Goal: Transaction & Acquisition: Book appointment/travel/reservation

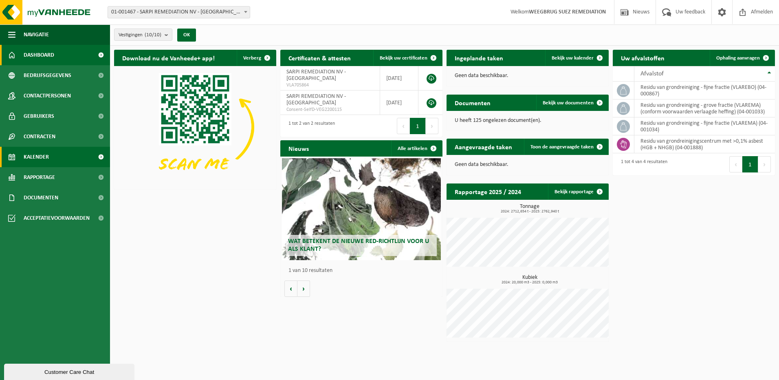
click at [45, 156] on span "Kalender" at bounding box center [36, 157] width 25 height 20
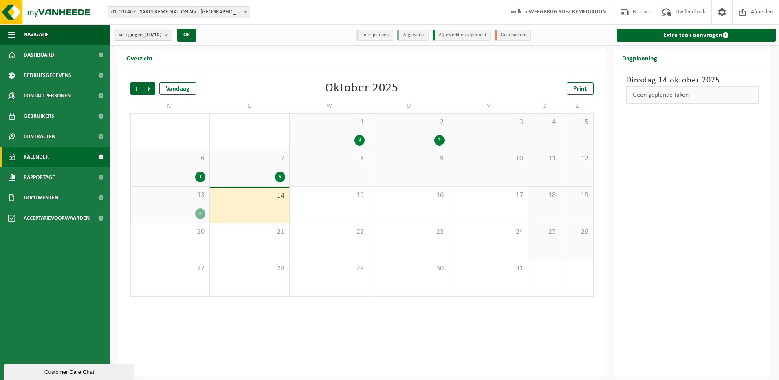
click at [182, 165] on div "6 1" at bounding box center [170, 168] width 79 height 36
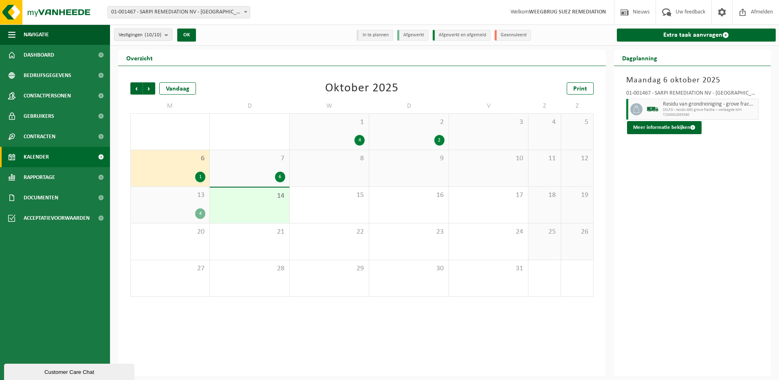
click at [683, 108] on span "SELFD - residu GRC grove fractie – verlaagde MH" at bounding box center [710, 110] width 94 height 5
click at [681, 127] on button "Meer informatie bekijken" at bounding box center [664, 127] width 75 height 13
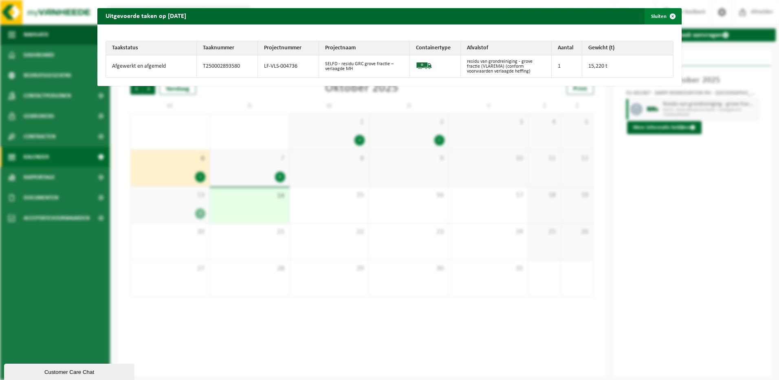
click at [668, 16] on span "button" at bounding box center [673, 16] width 16 height 16
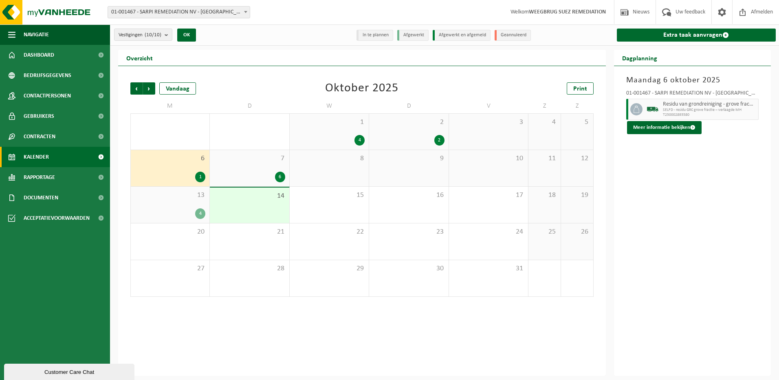
click at [264, 164] on div "7 6" at bounding box center [249, 168] width 79 height 36
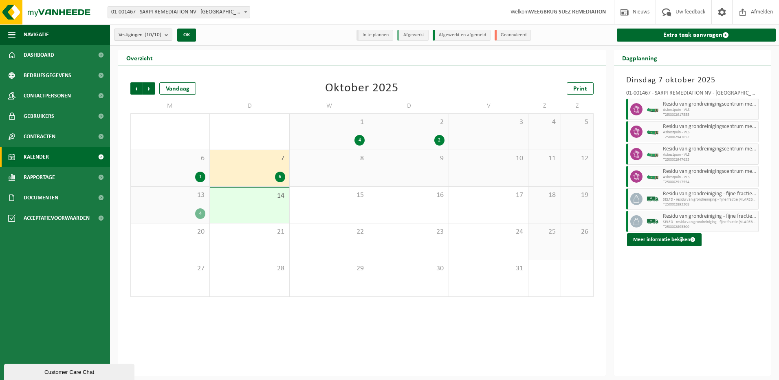
click at [675, 198] on span "SELFD - residu van grondreiniging - fijne fractie (VLAREBO)" at bounding box center [710, 199] width 94 height 5
click at [671, 239] on button "Meer informatie bekijken" at bounding box center [664, 239] width 75 height 13
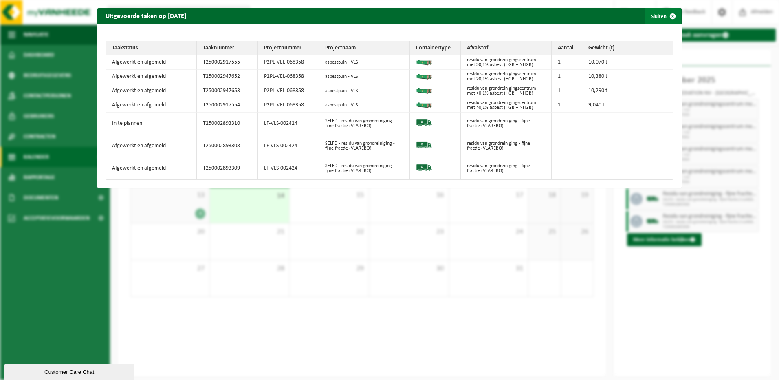
click at [667, 15] on span "button" at bounding box center [673, 16] width 16 height 16
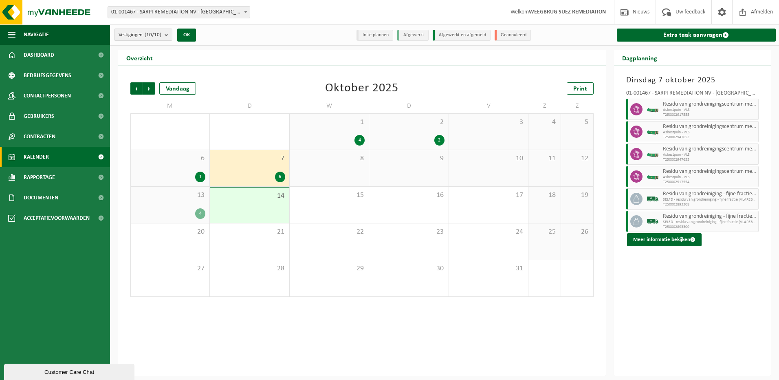
click at [181, 205] on div "13 4" at bounding box center [170, 205] width 79 height 36
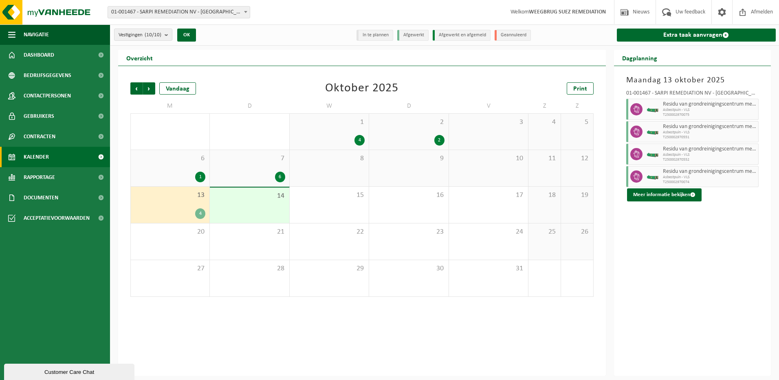
click at [253, 172] on div "6" at bounding box center [249, 177] width 71 height 11
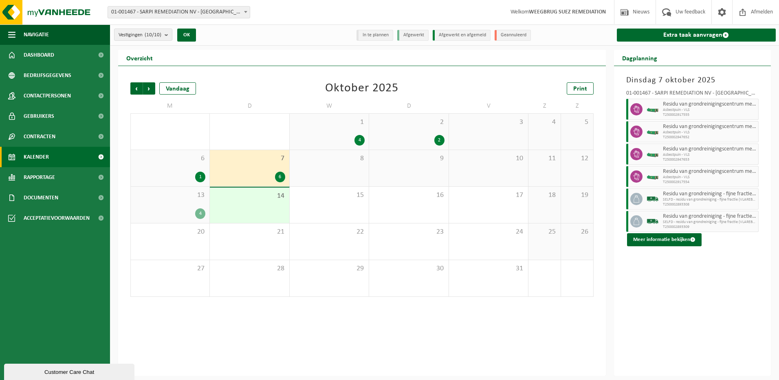
click at [140, 171] on div "6 1" at bounding box center [170, 168] width 79 height 36
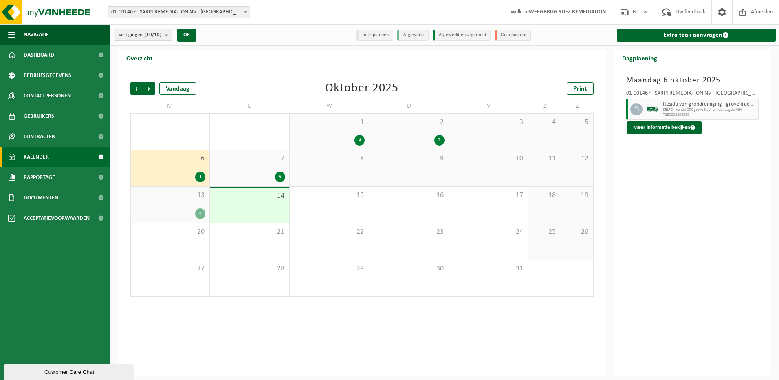
click at [246, 167] on div "7 6" at bounding box center [249, 168] width 79 height 36
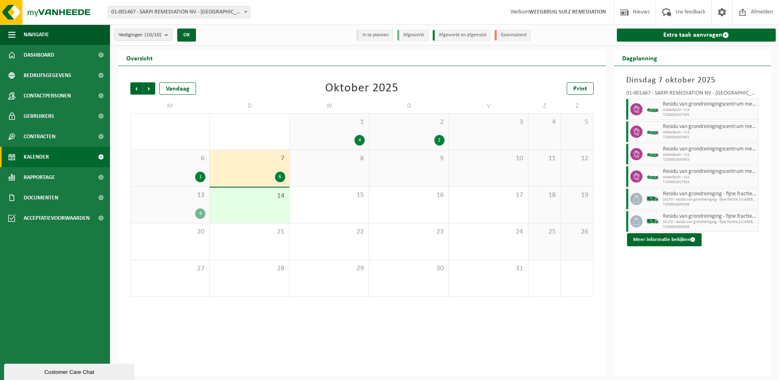
click at [172, 166] on div "6 1" at bounding box center [170, 168] width 79 height 36
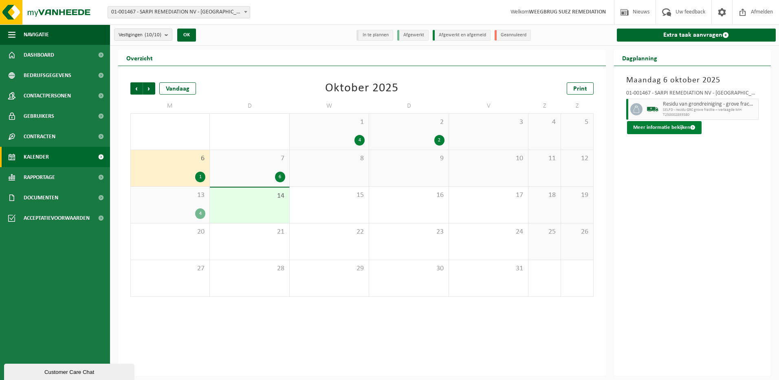
click at [676, 128] on button "Meer informatie bekijken" at bounding box center [664, 127] width 75 height 13
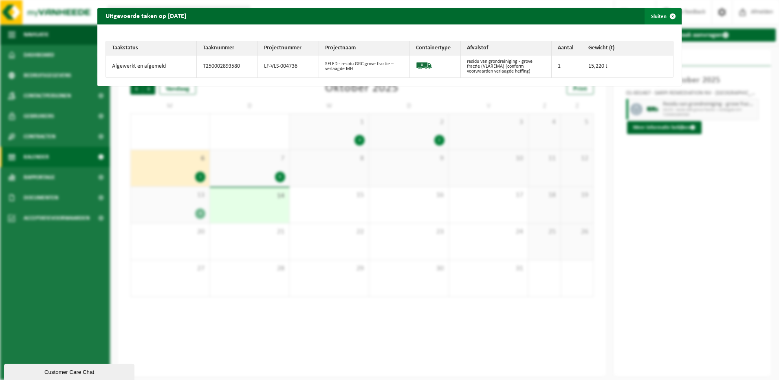
click at [668, 15] on span "button" at bounding box center [673, 16] width 16 height 16
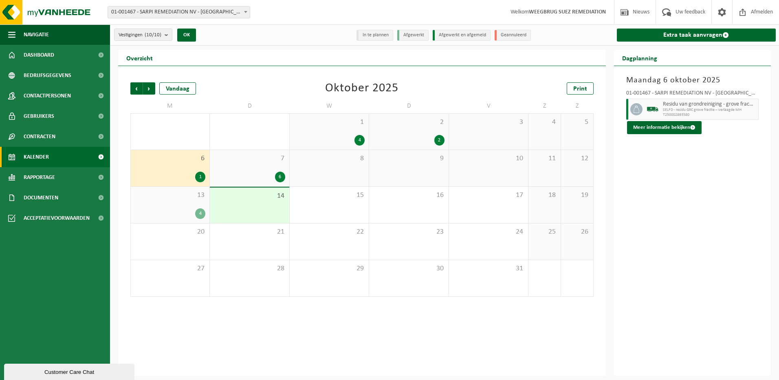
click at [394, 167] on div "9" at bounding box center [408, 168] width 79 height 36
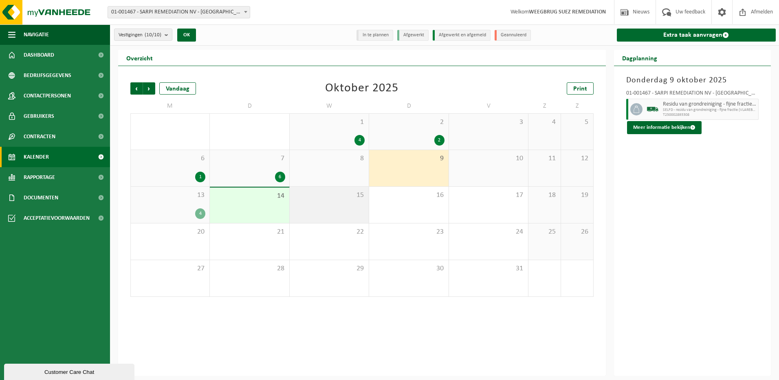
click at [332, 206] on div "15" at bounding box center [329, 205] width 79 height 36
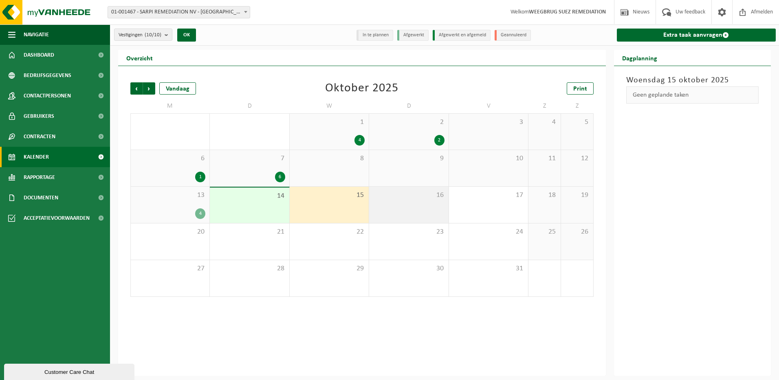
click at [409, 207] on div "16" at bounding box center [408, 205] width 79 height 36
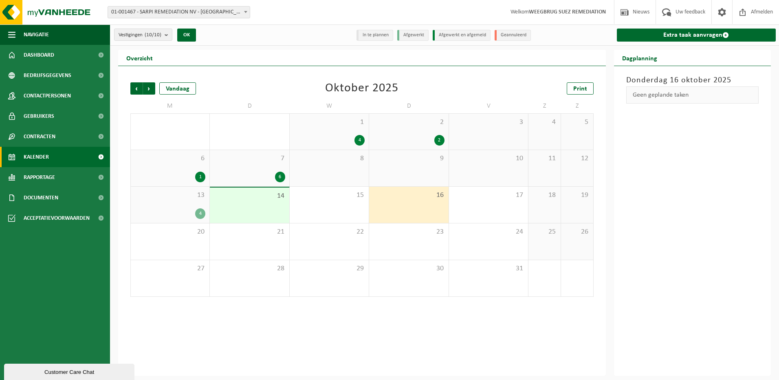
click at [184, 170] on div "6 1" at bounding box center [170, 168] width 79 height 36
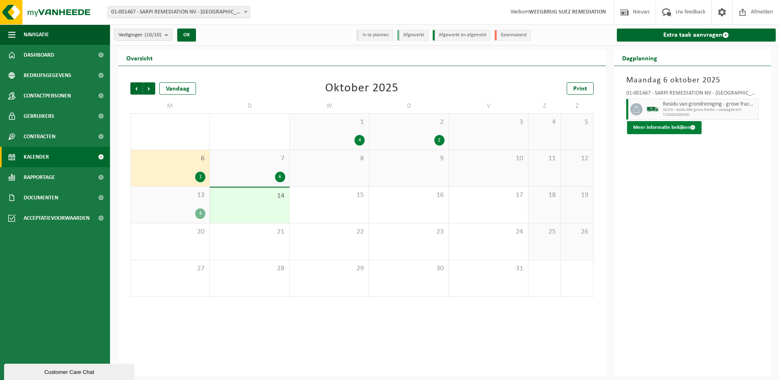
click at [670, 127] on button "Meer informatie bekijken" at bounding box center [664, 127] width 75 height 13
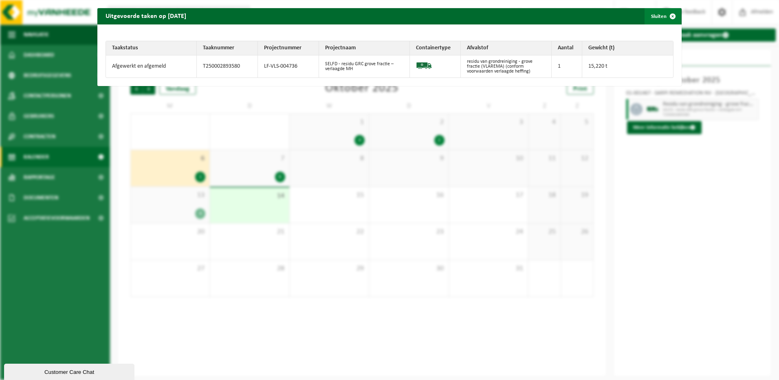
click at [667, 17] on span "button" at bounding box center [673, 16] width 16 height 16
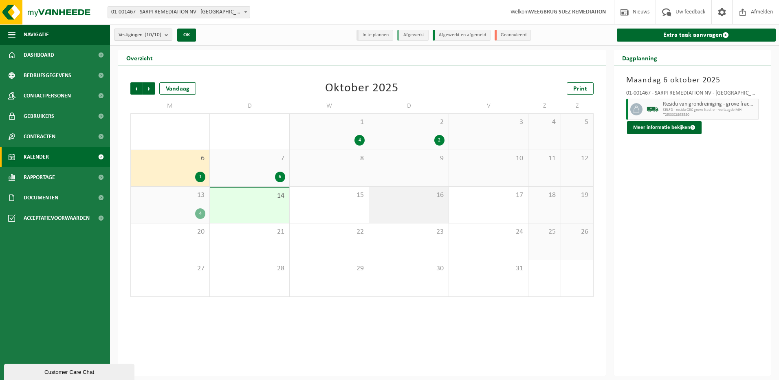
click at [399, 201] on div "16" at bounding box center [408, 205] width 79 height 36
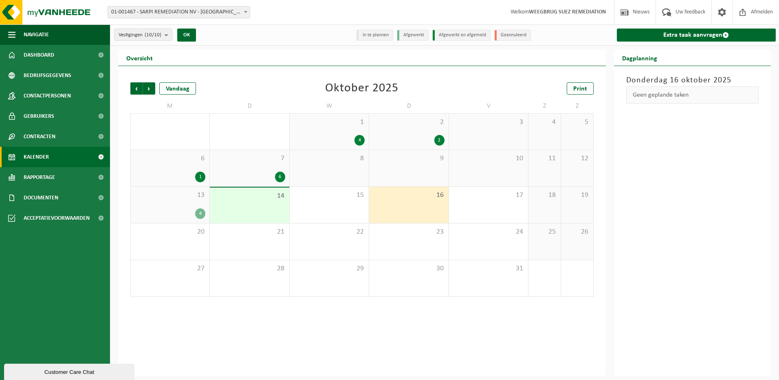
click at [196, 169] on div "6 1" at bounding box center [170, 168] width 79 height 36
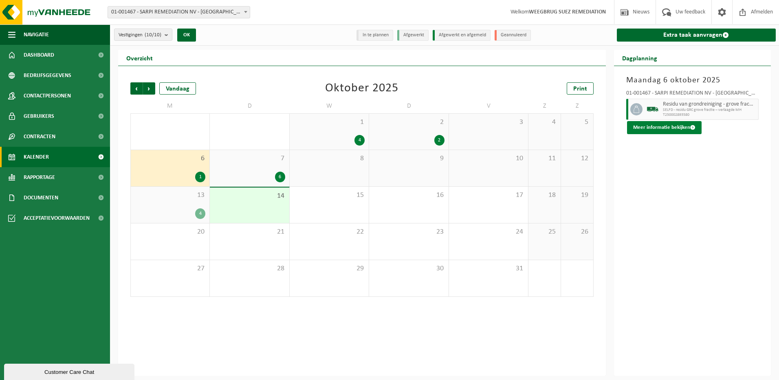
click at [678, 129] on button "Meer informatie bekijken" at bounding box center [664, 127] width 75 height 13
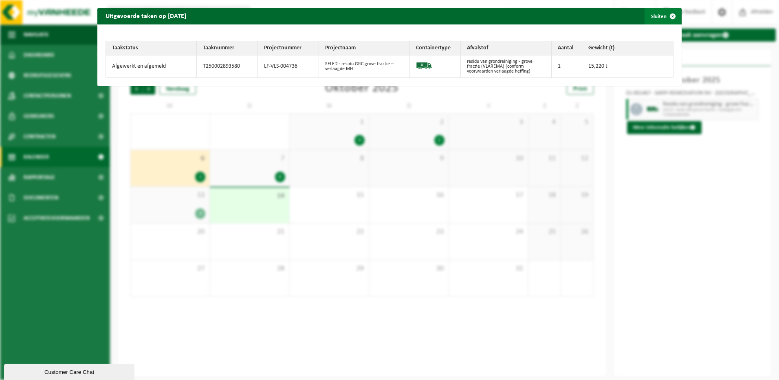
click at [670, 18] on span "button" at bounding box center [673, 16] width 16 height 16
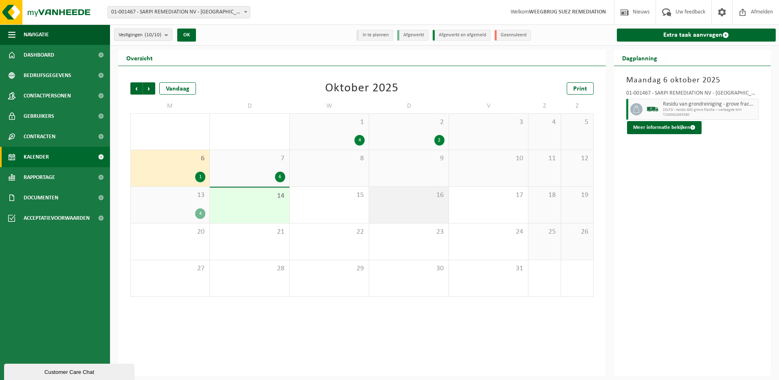
click at [423, 201] on div "16" at bounding box center [408, 205] width 79 height 36
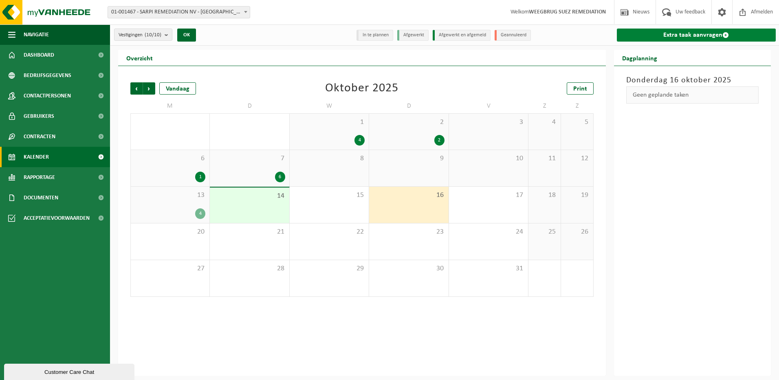
click at [699, 33] on link "Extra taak aanvragen" at bounding box center [696, 35] width 159 height 13
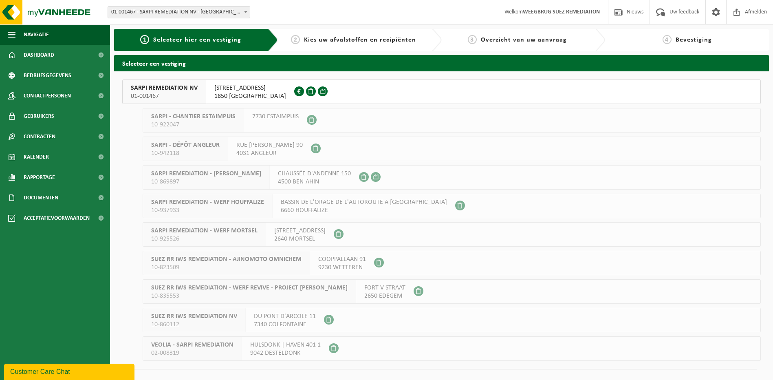
click at [227, 90] on span "WESTVAARTDIJK 83" at bounding box center [250, 88] width 72 height 8
click at [227, 89] on span "WESTVAARTDIJK 83" at bounding box center [250, 88] width 72 height 8
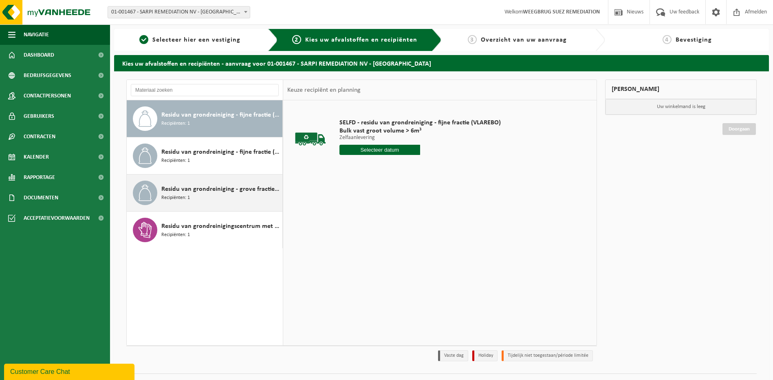
click at [181, 194] on span "Recipiënten: 1" at bounding box center [175, 198] width 29 height 8
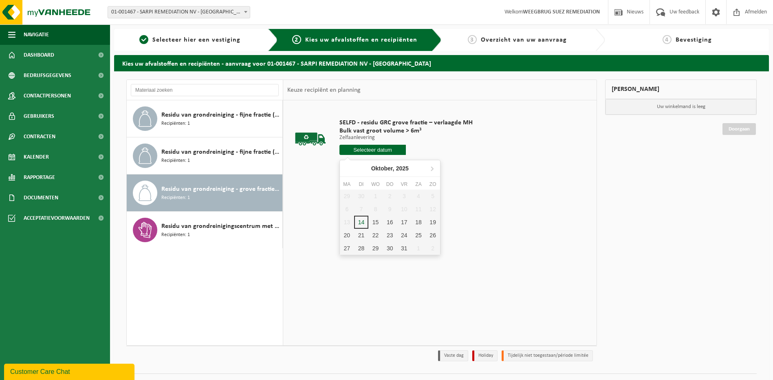
click at [377, 150] on input "text" at bounding box center [372, 150] width 67 height 10
click at [392, 220] on div "16" at bounding box center [390, 222] width 14 height 13
type input "Van 2025-10-16"
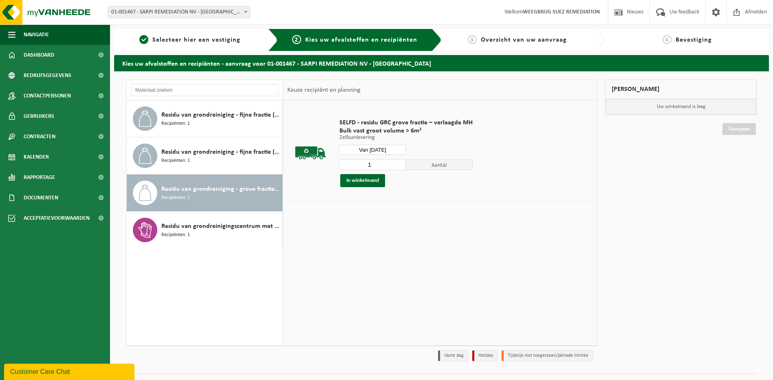
click at [372, 163] on input "1" at bounding box center [372, 164] width 67 height 11
type input "2"
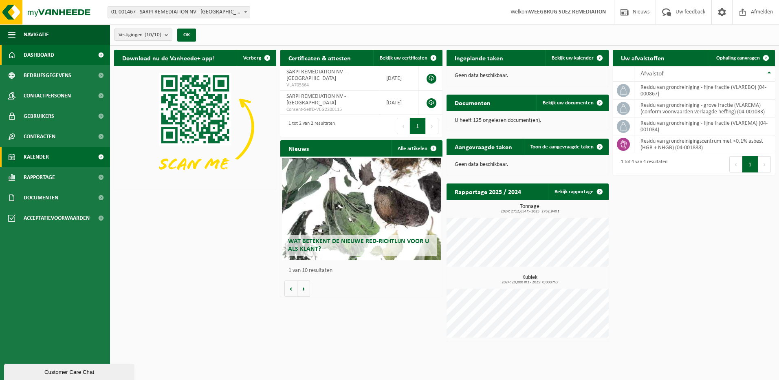
click at [44, 155] on span "Kalender" at bounding box center [36, 157] width 25 height 20
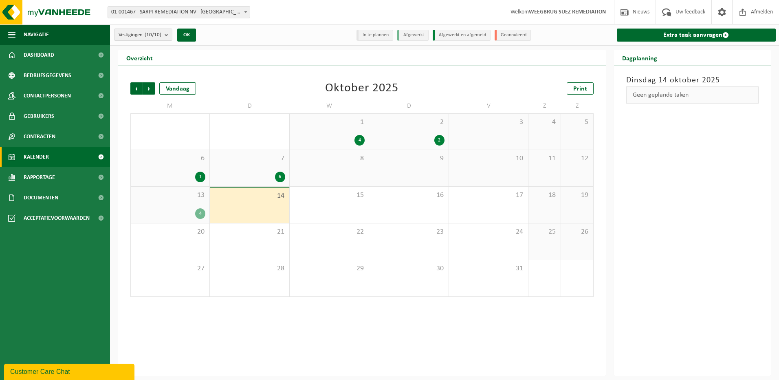
click at [271, 167] on div "7 6" at bounding box center [249, 168] width 79 height 36
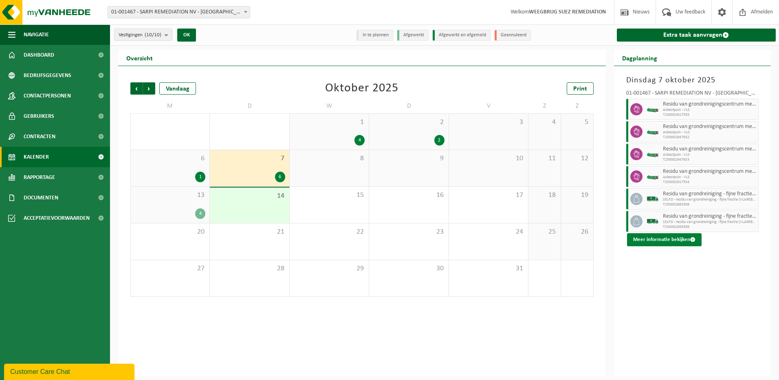
click at [678, 236] on button "Meer informatie bekijken" at bounding box center [664, 239] width 75 height 13
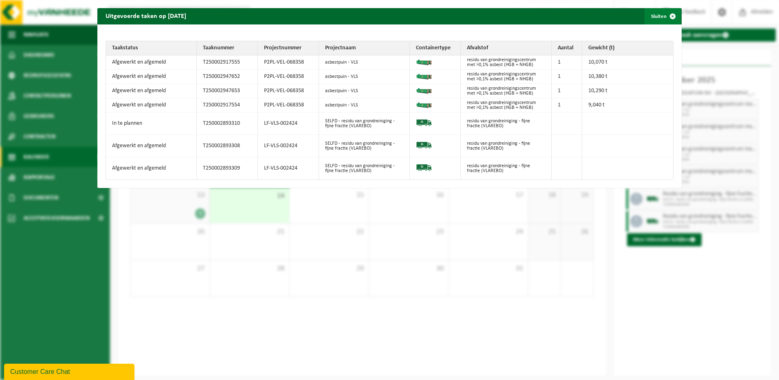
click at [668, 17] on span "button" at bounding box center [673, 16] width 16 height 16
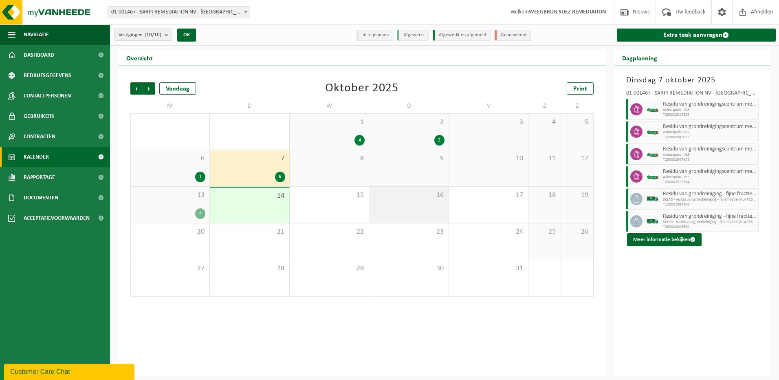
click at [405, 204] on div "16" at bounding box center [408, 205] width 79 height 36
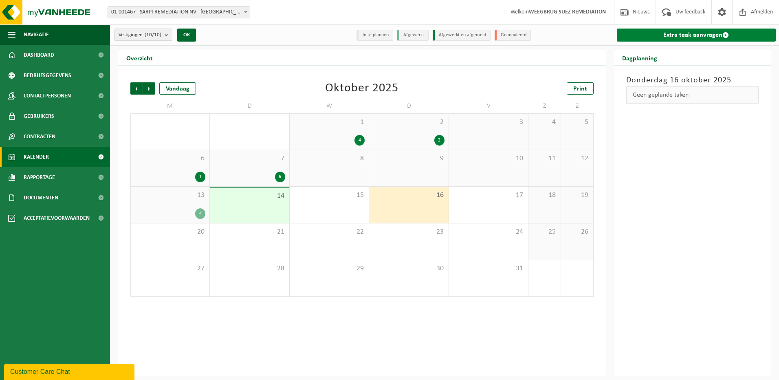
click at [672, 31] on link "Extra taak aanvragen" at bounding box center [696, 35] width 159 height 13
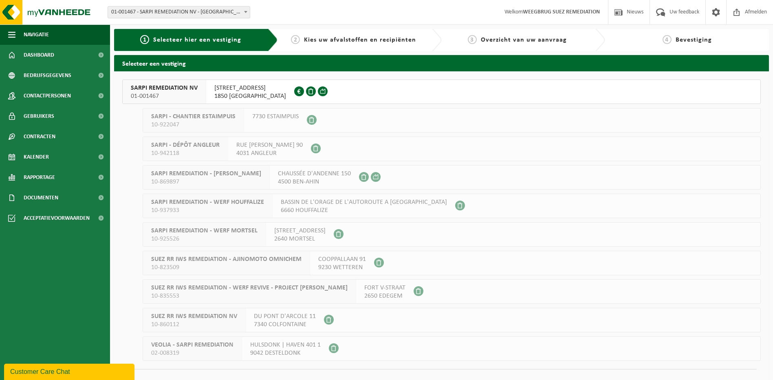
click at [219, 87] on span "WESTVAARTDIJK 83" at bounding box center [250, 88] width 72 height 8
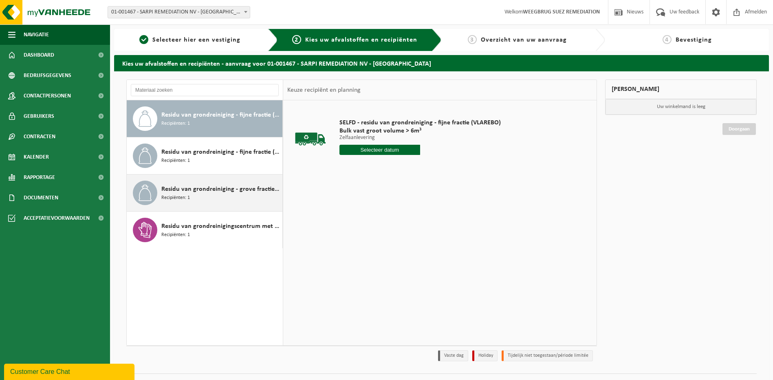
click at [182, 195] on span "Recipiënten: 1" at bounding box center [175, 198] width 29 height 8
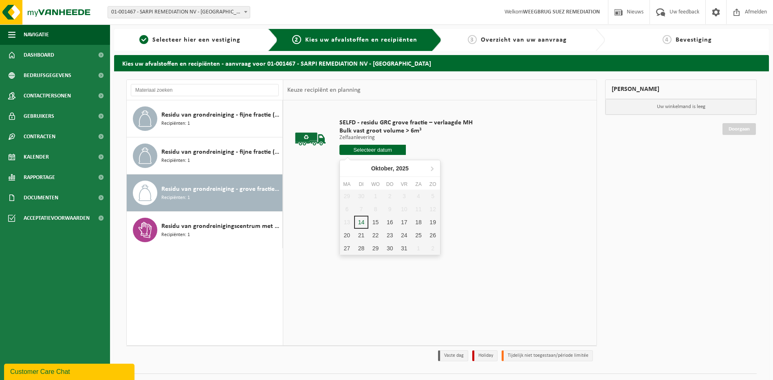
click at [377, 146] on input "text" at bounding box center [372, 150] width 67 height 10
click at [390, 221] on div "16" at bounding box center [390, 222] width 14 height 13
type input "Van 2025-10-16"
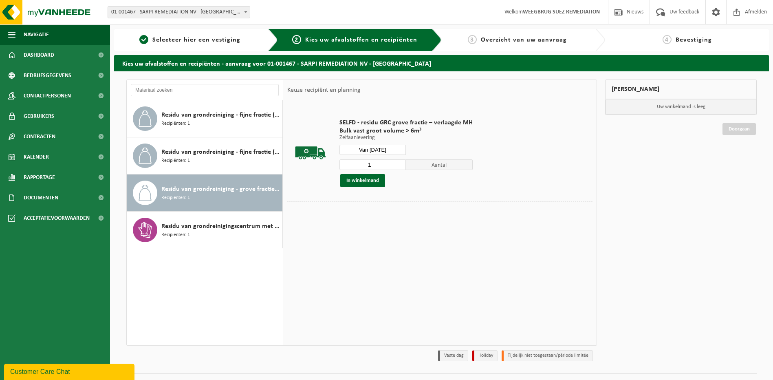
click at [379, 165] on input "1" at bounding box center [372, 164] width 67 height 11
type input "2"
click at [361, 180] on button "In winkelmand" at bounding box center [362, 180] width 45 height 13
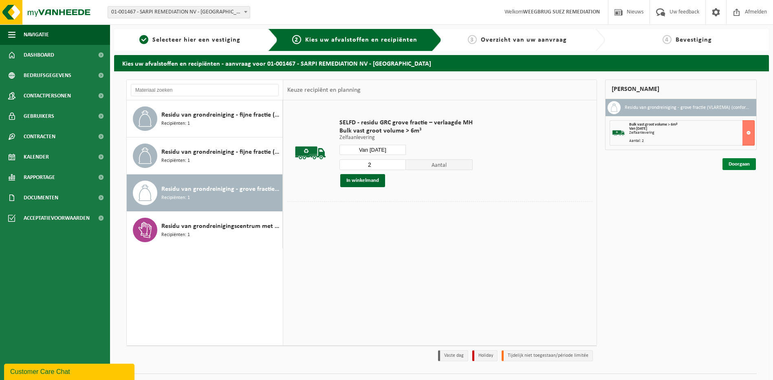
click at [738, 165] on link "Doorgaan" at bounding box center [739, 164] width 33 height 12
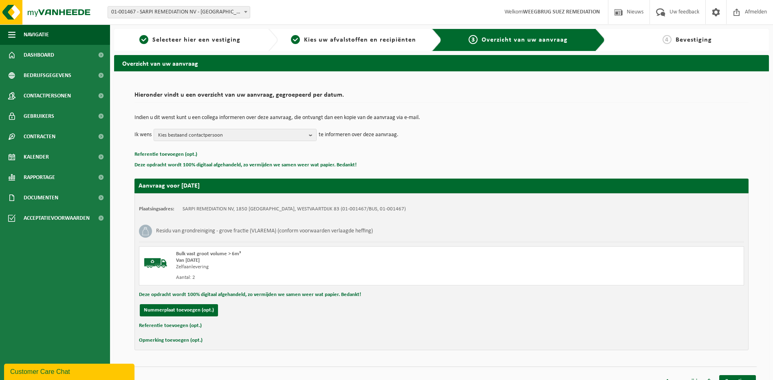
scroll to position [11, 0]
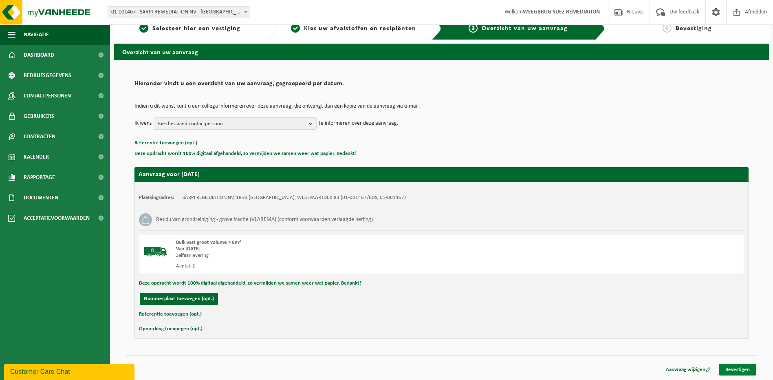
click at [731, 370] on link "Bevestigen" at bounding box center [737, 370] width 37 height 12
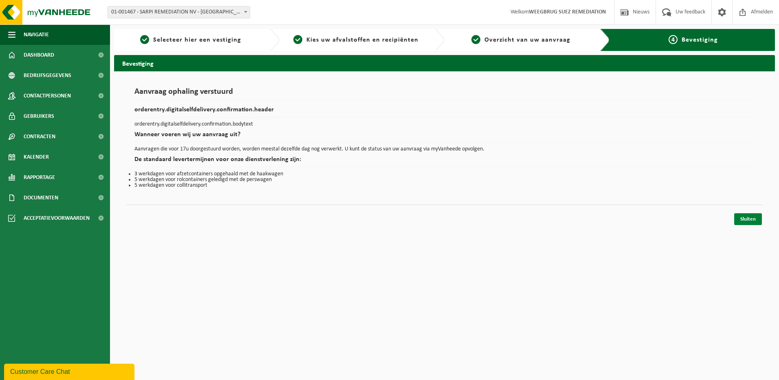
click at [749, 219] on link "Sluiten" at bounding box center [748, 219] width 28 height 12
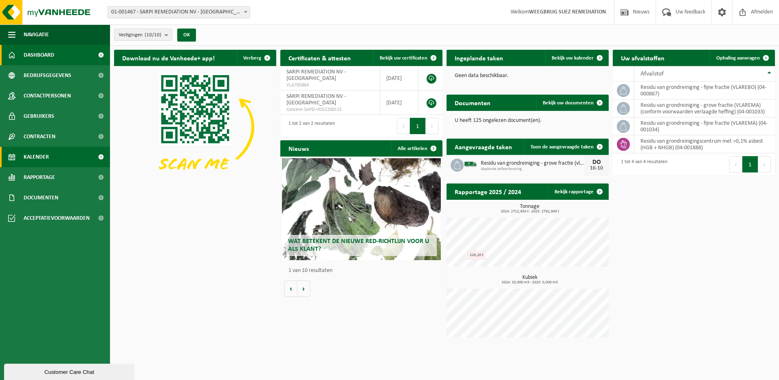
click at [31, 156] on span "Kalender" at bounding box center [36, 157] width 25 height 20
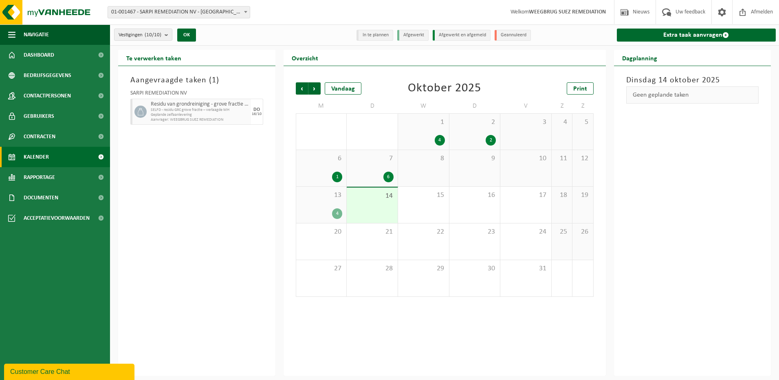
click at [376, 167] on div "7 6" at bounding box center [372, 168] width 51 height 36
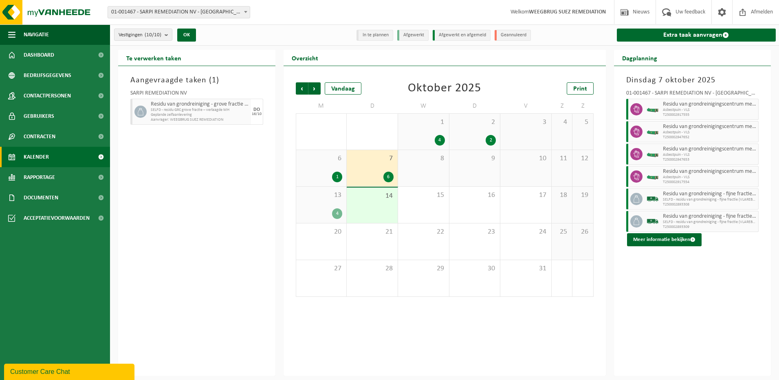
click at [320, 170] on div "6 1" at bounding box center [321, 168] width 51 height 36
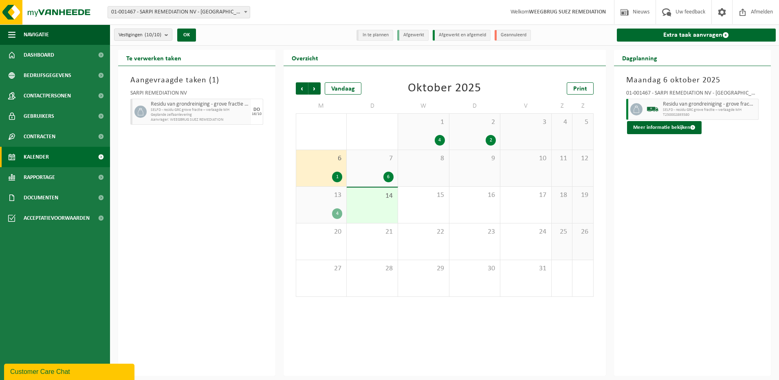
click at [358, 164] on div "7 6" at bounding box center [372, 168] width 51 height 36
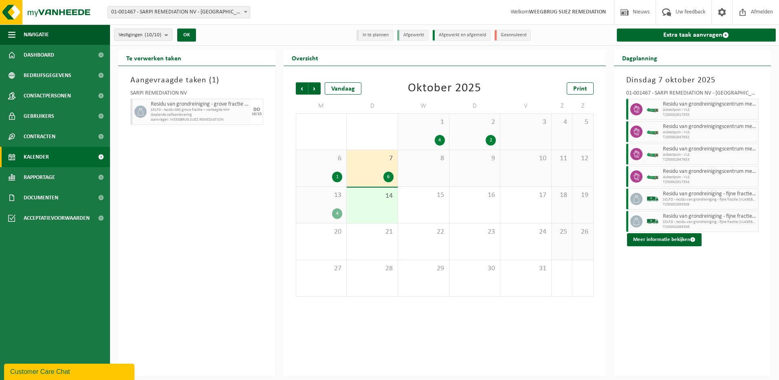
click at [324, 204] on div "13 4" at bounding box center [321, 205] width 51 height 36
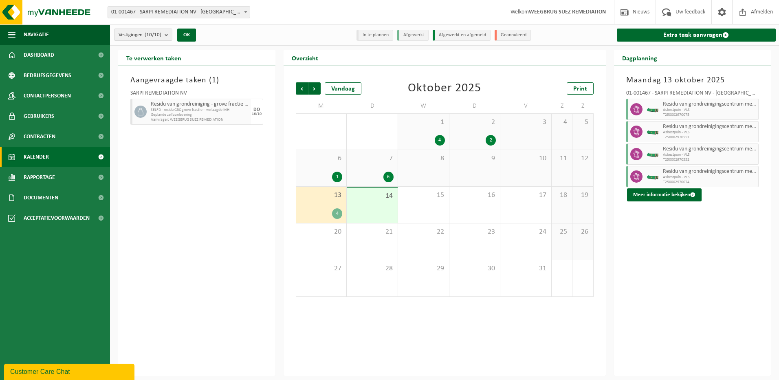
click at [438, 132] on div "1 4" at bounding box center [423, 132] width 51 height 36
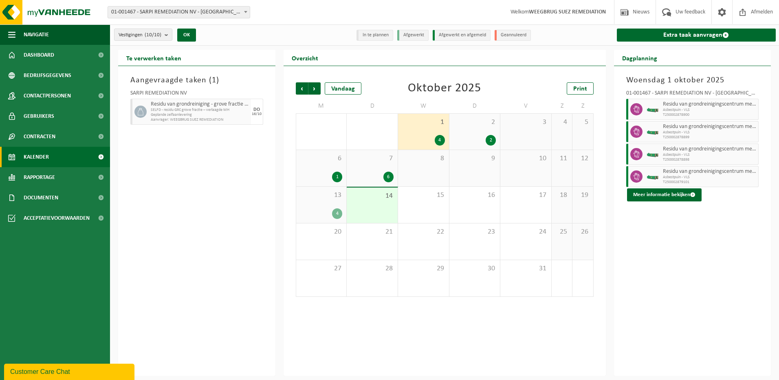
click at [372, 163] on div "7 6" at bounding box center [372, 168] width 51 height 36
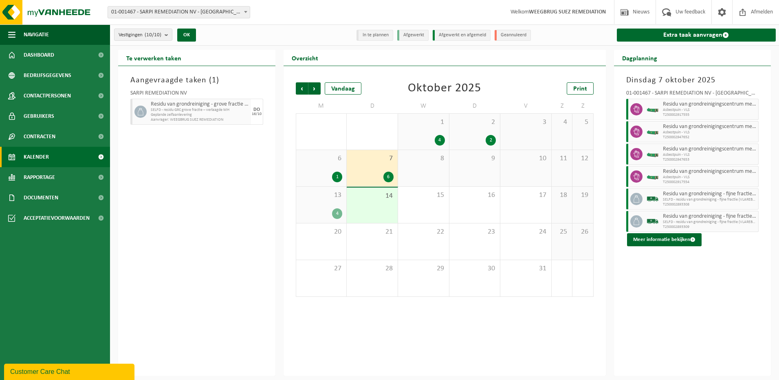
click at [692, 225] on span "T250002893309" at bounding box center [710, 227] width 94 height 5
click at [688, 219] on span "Residu van grondreiniging - fijne fractie (VLAREBO)" at bounding box center [710, 216] width 94 height 7
click at [685, 240] on button "Meer informatie bekijken" at bounding box center [664, 239] width 75 height 13
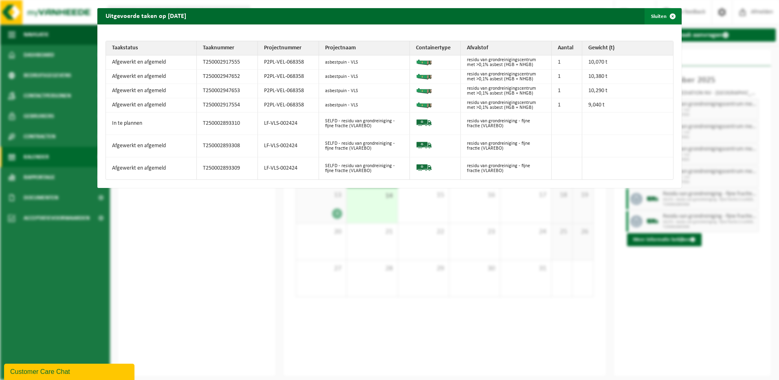
click at [665, 16] on span "button" at bounding box center [673, 16] width 16 height 16
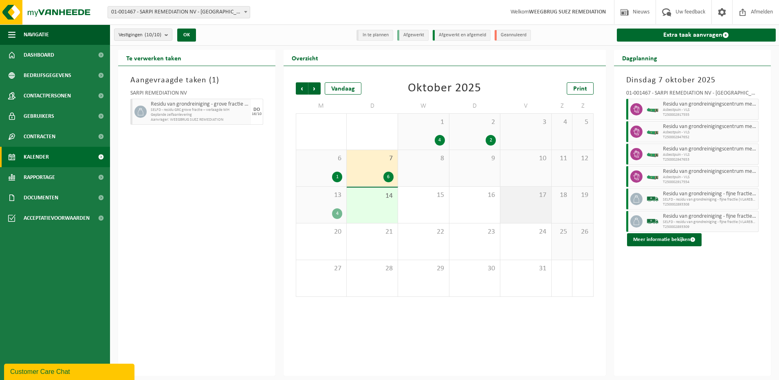
click at [532, 201] on div "17" at bounding box center [525, 205] width 51 height 36
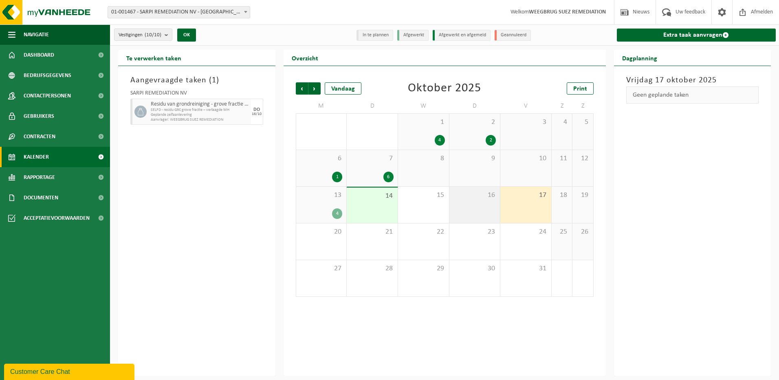
click at [477, 203] on div "16" at bounding box center [475, 205] width 51 height 36
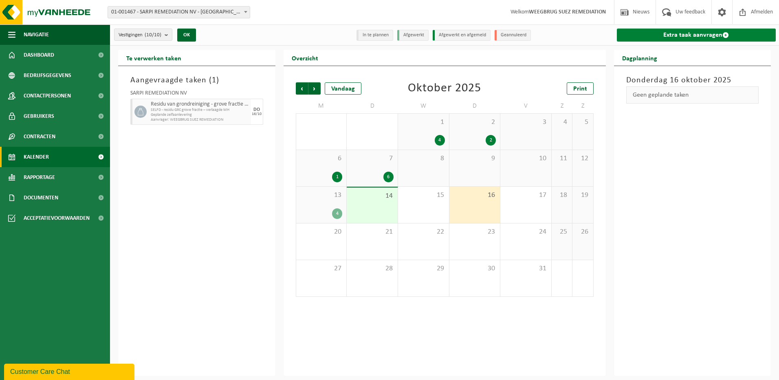
click at [681, 37] on link "Extra taak aanvragen" at bounding box center [696, 35] width 159 height 13
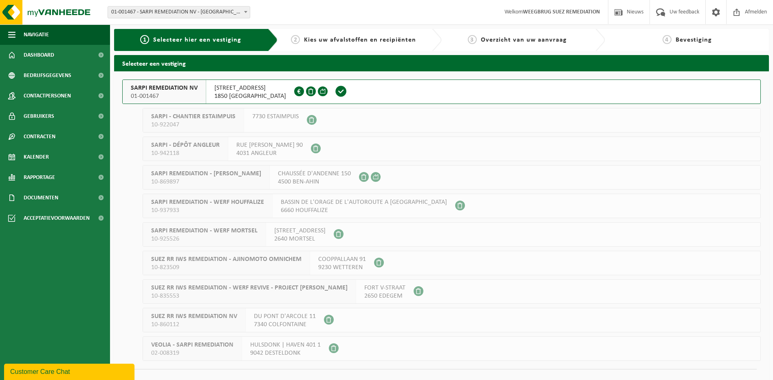
click at [232, 88] on span "[STREET_ADDRESS]" at bounding box center [250, 88] width 72 height 8
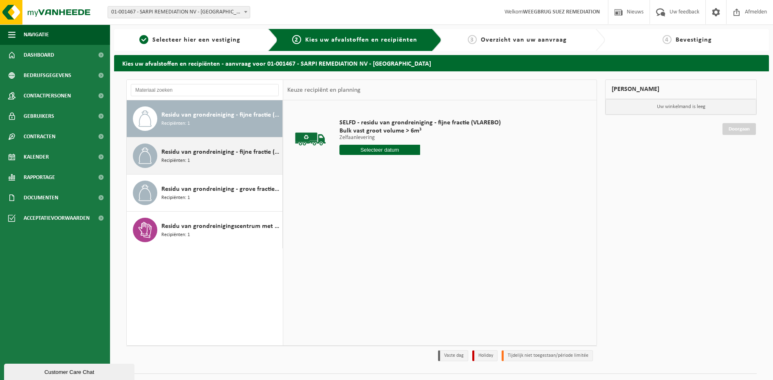
click at [198, 154] on span "Residu van grondreiniging - fijne fractie (VLAREMA)" at bounding box center [220, 152] width 119 height 10
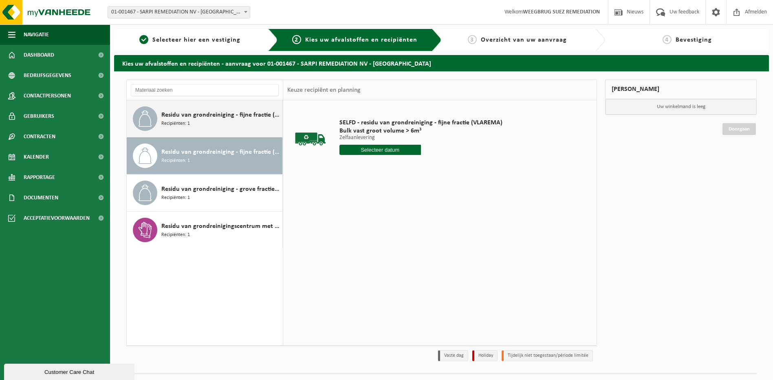
click at [176, 116] on span "Residu van grondreiniging - fijne fractie (VLAREBO)" at bounding box center [220, 115] width 119 height 10
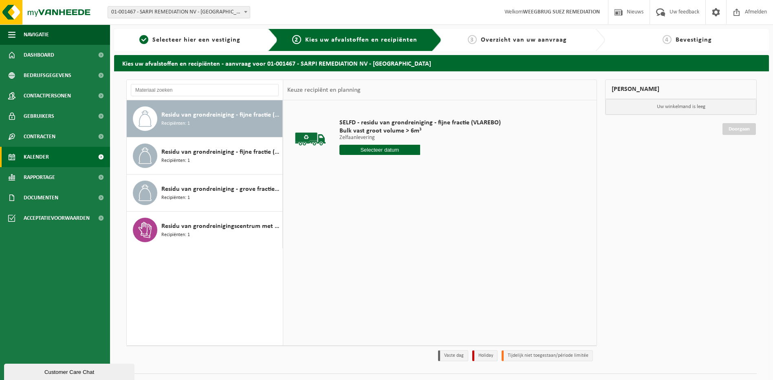
click at [34, 154] on span "Kalender" at bounding box center [36, 157] width 25 height 20
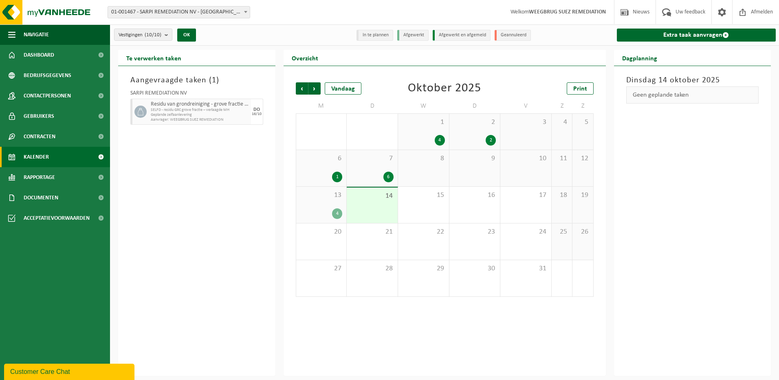
click at [366, 166] on div "7 6" at bounding box center [372, 168] width 51 height 36
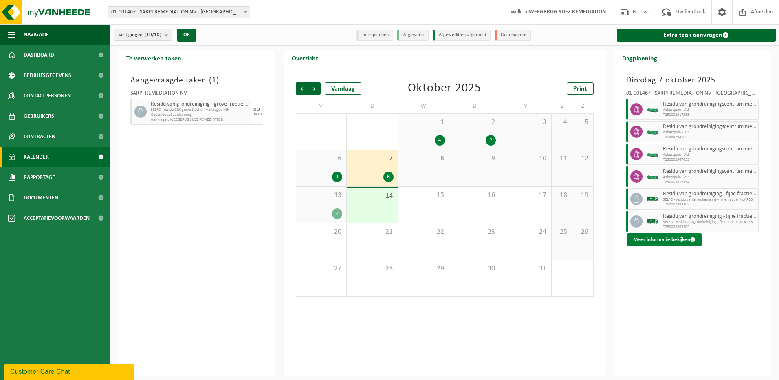
click at [673, 239] on button "Meer informatie bekijken" at bounding box center [664, 239] width 75 height 13
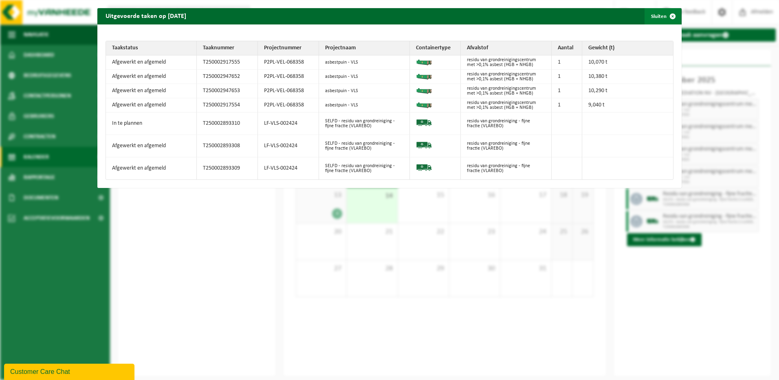
click at [666, 16] on span "button" at bounding box center [673, 16] width 16 height 16
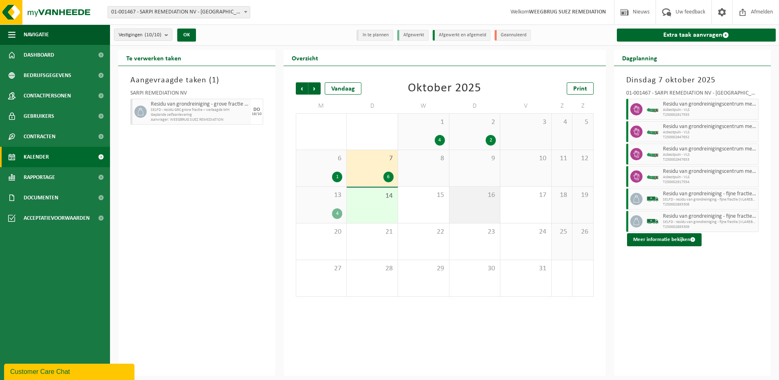
click at [490, 202] on div "16" at bounding box center [475, 205] width 51 height 36
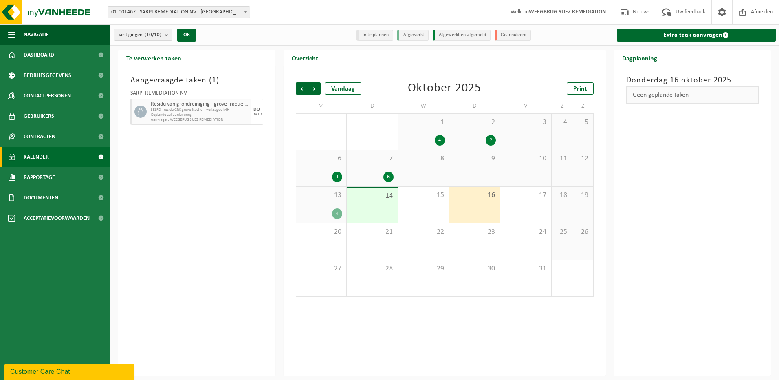
drag, startPoint x: 476, startPoint y: 208, endPoint x: 482, endPoint y: 203, distance: 8.4
click at [482, 203] on div "16" at bounding box center [475, 205] width 51 height 36
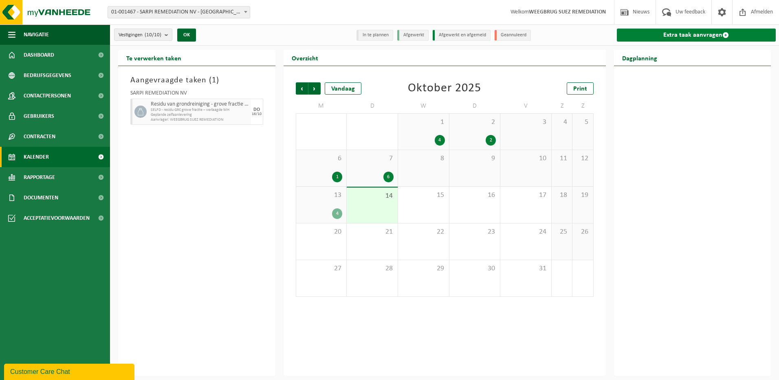
click at [684, 36] on link "Extra taak aanvragen" at bounding box center [696, 35] width 159 height 13
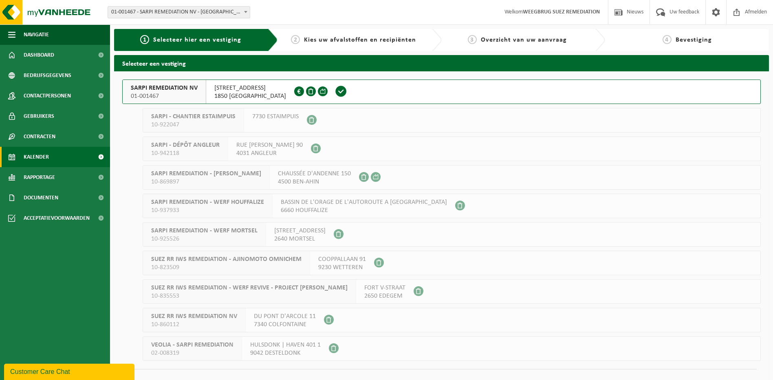
click at [38, 158] on span "Kalender" at bounding box center [36, 157] width 25 height 20
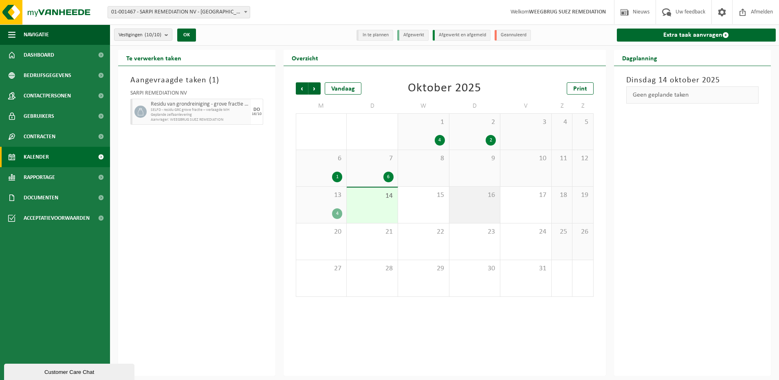
click at [467, 209] on div "16" at bounding box center [475, 205] width 51 height 36
click at [540, 206] on div "17" at bounding box center [525, 205] width 51 height 36
click at [488, 208] on div "16" at bounding box center [475, 205] width 51 height 36
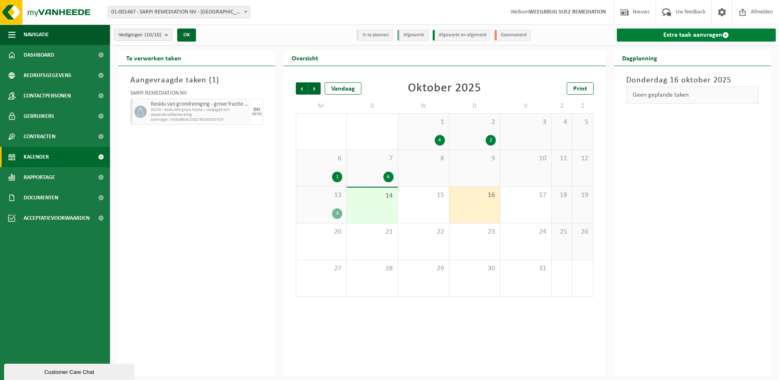
click at [697, 34] on link "Extra taak aanvragen" at bounding box center [696, 35] width 159 height 13
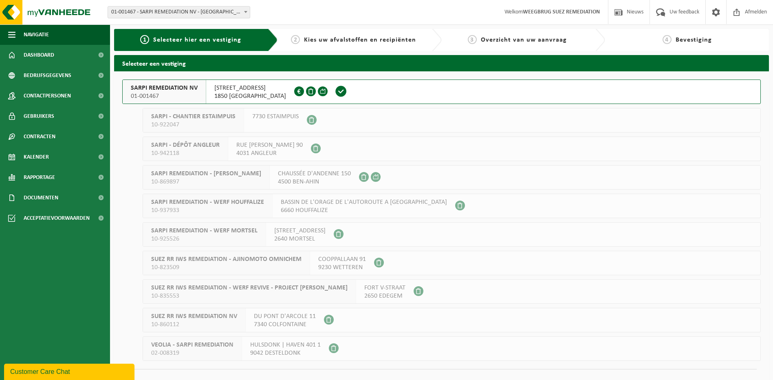
click at [240, 90] on span "[STREET_ADDRESS]" at bounding box center [250, 88] width 72 height 8
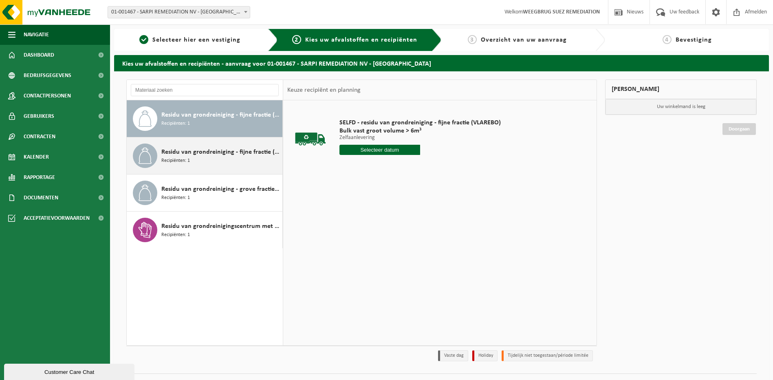
click at [206, 159] on div "Residu van grondreiniging - fijne fractie (VLAREMA) Recipiënten: 1" at bounding box center [220, 155] width 119 height 24
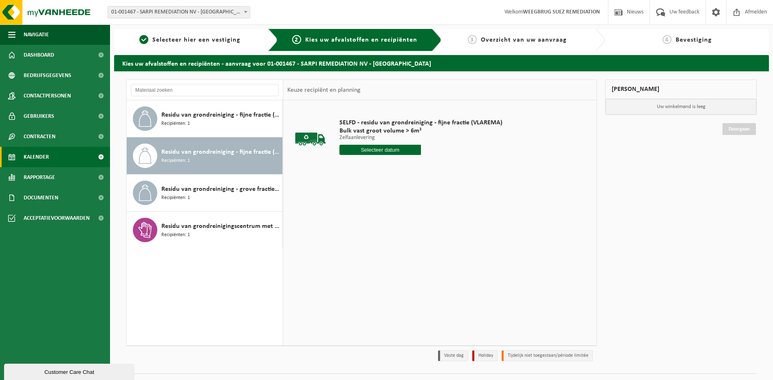
click at [37, 157] on span "Kalender" at bounding box center [36, 157] width 25 height 20
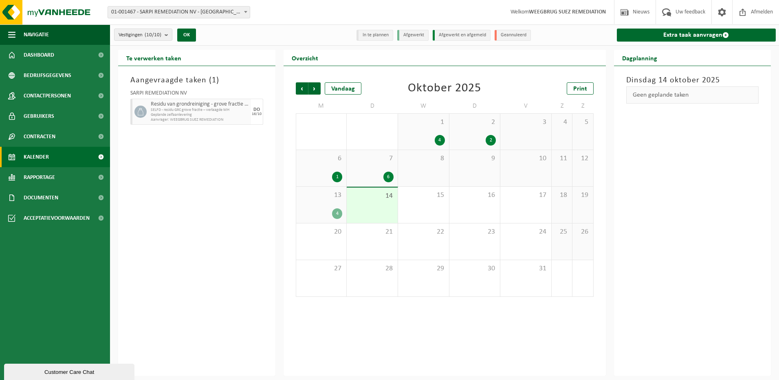
click at [379, 162] on span "7" at bounding box center [372, 158] width 43 height 9
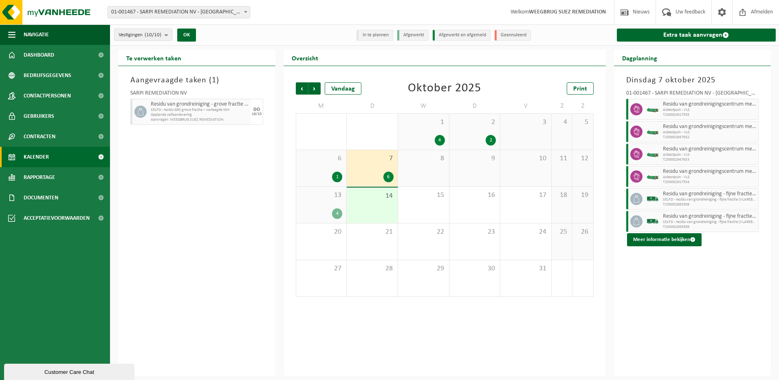
click at [721, 220] on span "SELFD - residu van grondreiniging - fijne fractie (VLAREBO)" at bounding box center [710, 222] width 94 height 5
click at [666, 237] on button "Meer informatie bekijken" at bounding box center [664, 239] width 75 height 13
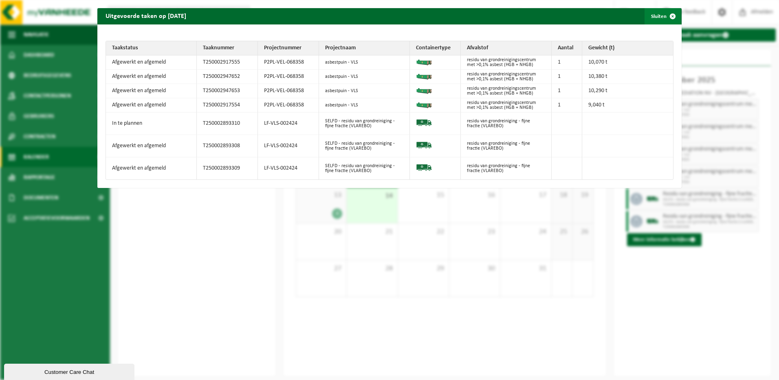
click at [658, 17] on button "Sluiten" at bounding box center [663, 16] width 36 height 16
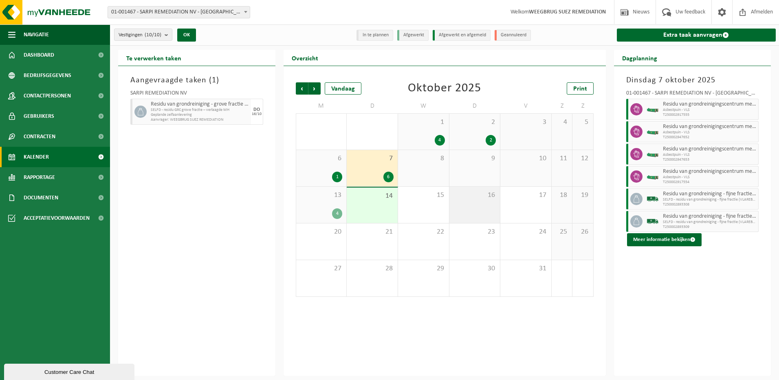
drag, startPoint x: 462, startPoint y: 203, endPoint x: 453, endPoint y: 204, distance: 9.0
click at [452, 204] on div "16" at bounding box center [475, 205] width 51 height 36
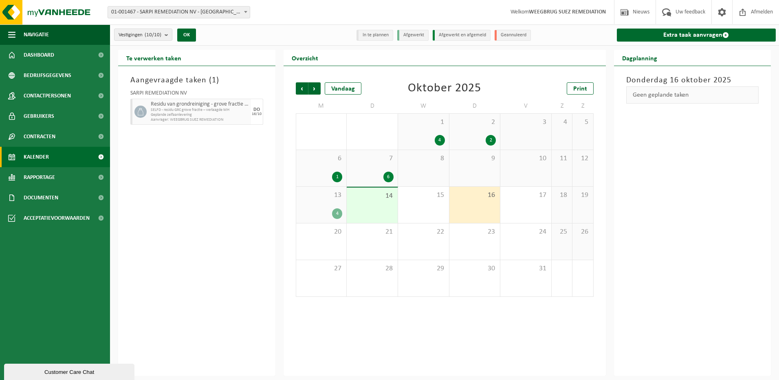
drag, startPoint x: 478, startPoint y: 199, endPoint x: 464, endPoint y: 203, distance: 14.3
click at [464, 203] on div "16" at bounding box center [475, 205] width 51 height 36
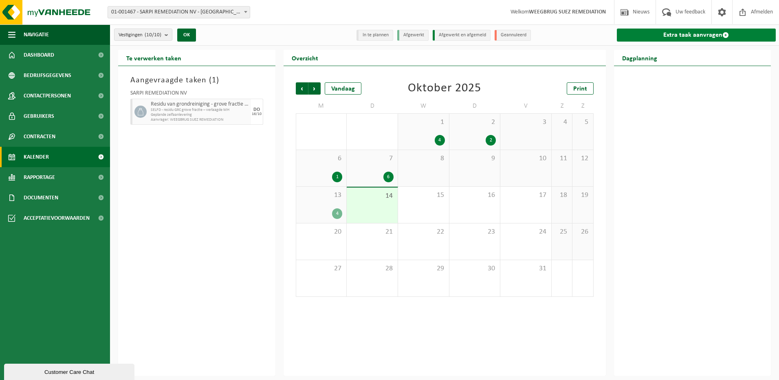
click at [698, 33] on link "Extra taak aanvragen" at bounding box center [696, 35] width 159 height 13
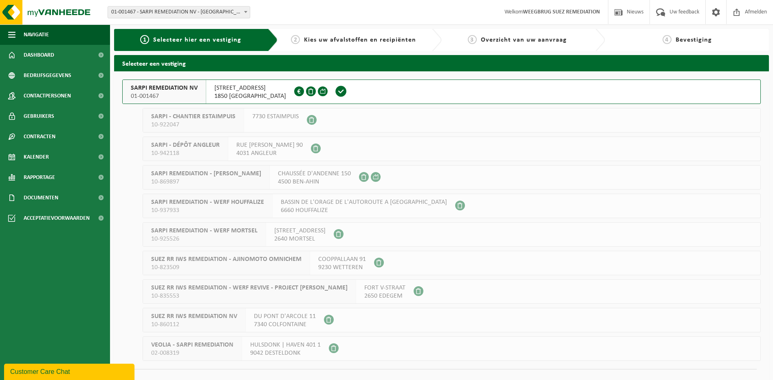
click at [240, 90] on span "[STREET_ADDRESS]" at bounding box center [250, 88] width 72 height 8
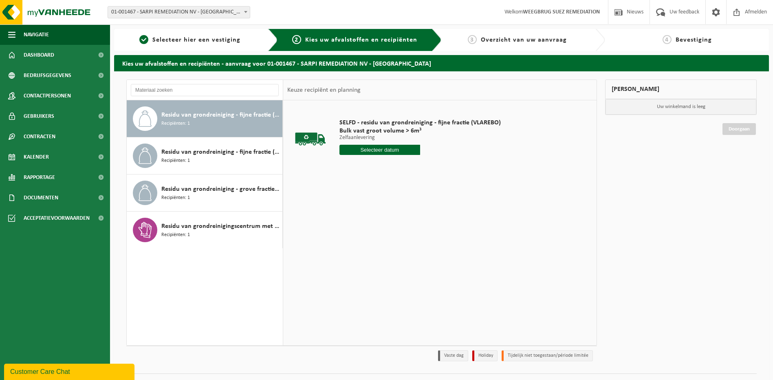
click at [379, 150] on input "text" at bounding box center [379, 150] width 81 height 10
click at [394, 222] on div "16" at bounding box center [390, 222] width 14 height 13
type input "Van 2025-10-16"
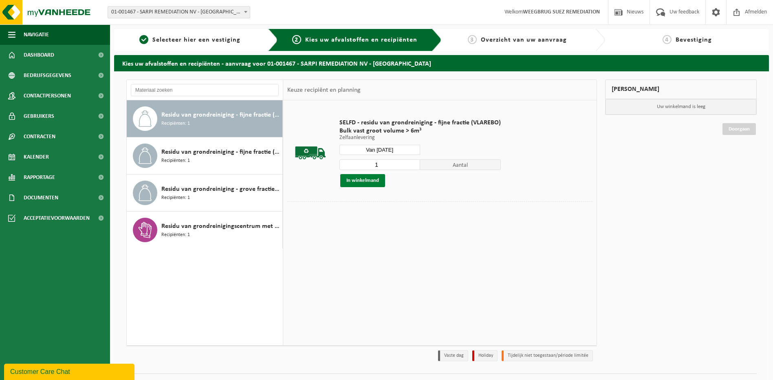
click at [367, 182] on button "In winkelmand" at bounding box center [362, 180] width 45 height 13
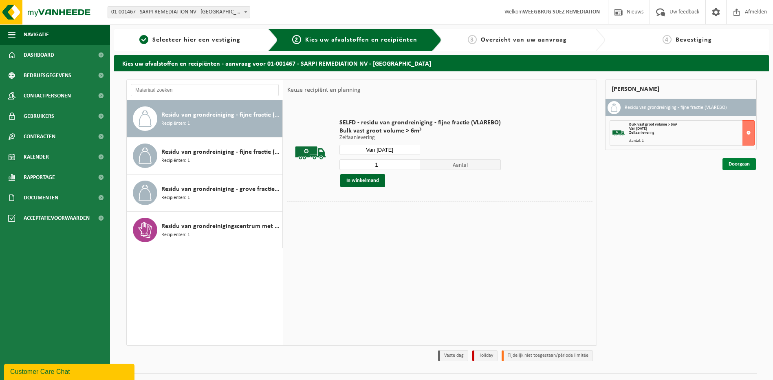
click at [740, 162] on link "Doorgaan" at bounding box center [739, 164] width 33 height 12
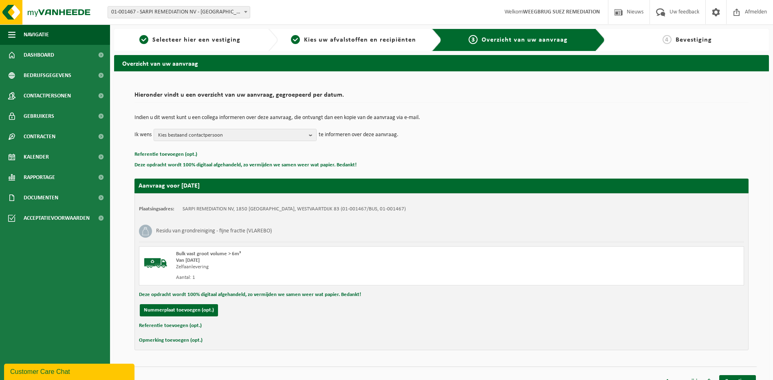
scroll to position [11, 0]
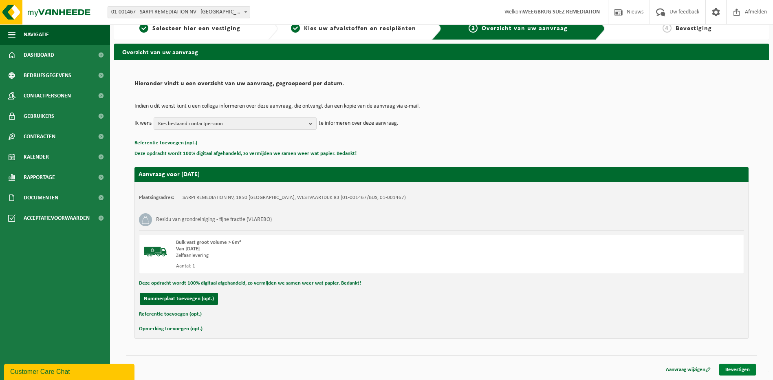
click at [736, 368] on link "Bevestigen" at bounding box center [737, 370] width 37 height 12
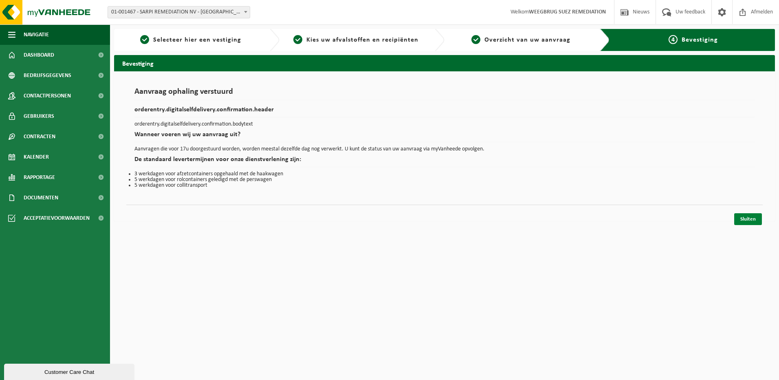
click at [745, 216] on link "Sluiten" at bounding box center [748, 219] width 28 height 12
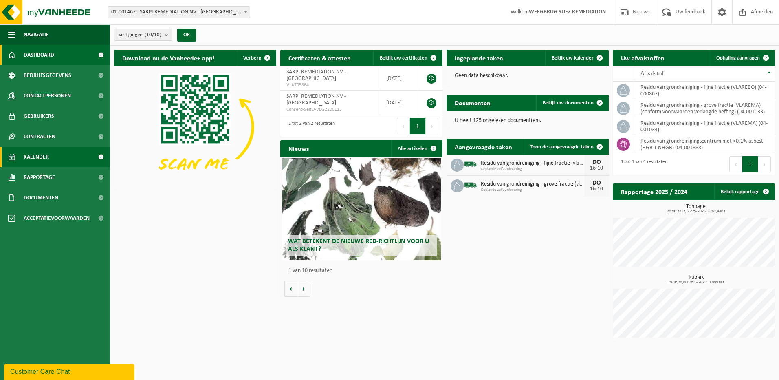
click at [30, 151] on span "Kalender" at bounding box center [36, 157] width 25 height 20
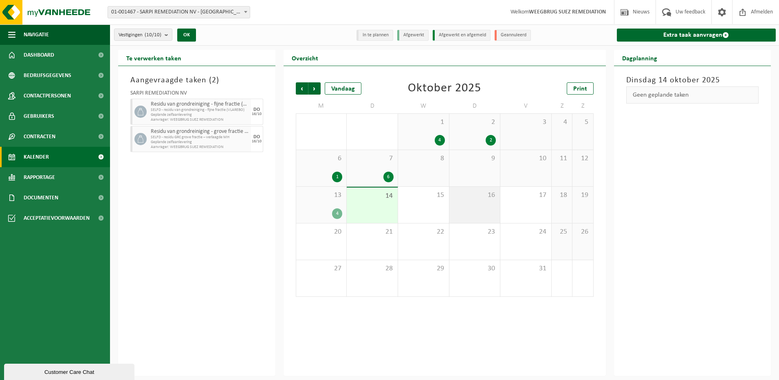
click at [487, 206] on div "16" at bounding box center [475, 205] width 51 height 36
click at [539, 202] on div "17" at bounding box center [525, 205] width 51 height 36
click at [538, 205] on div "17" at bounding box center [525, 205] width 51 height 36
click at [500, 208] on div "16" at bounding box center [475, 205] width 51 height 36
click at [475, 208] on div "16" at bounding box center [475, 205] width 51 height 36
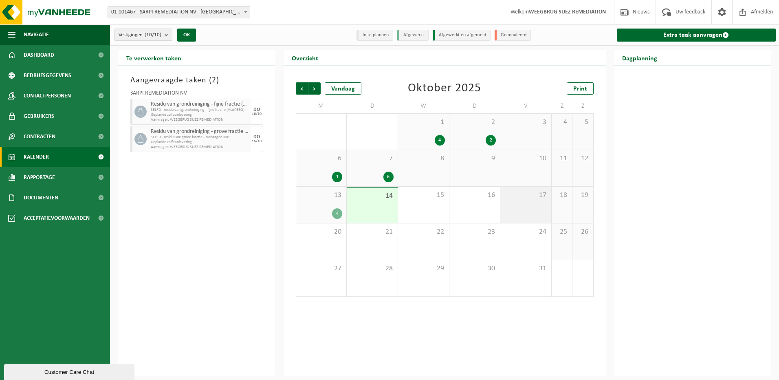
click at [517, 203] on div "17" at bounding box center [525, 205] width 51 height 36
